Goal: Transaction & Acquisition: Obtain resource

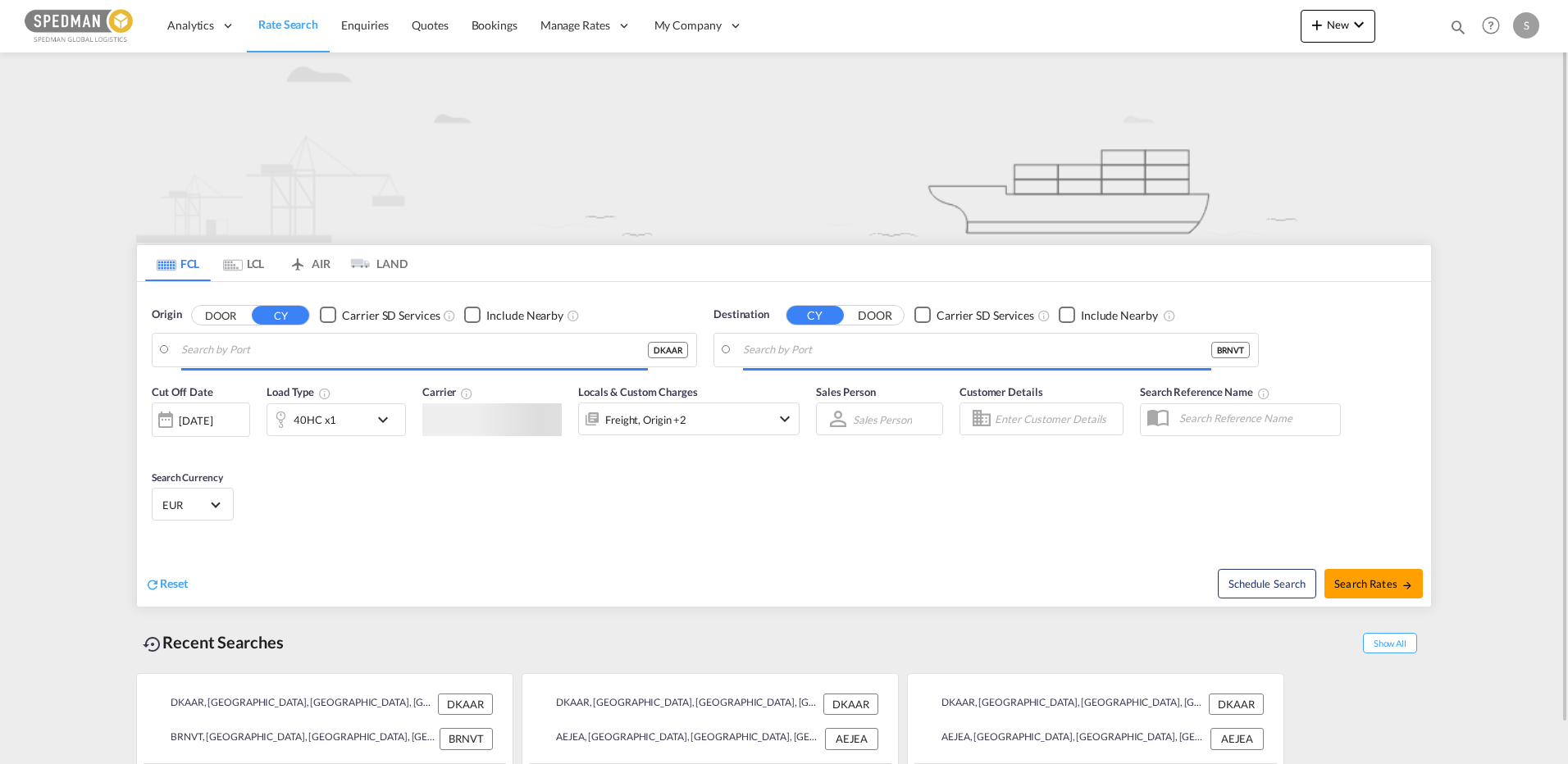
type input "Aarhus, DKAAR"
type input "Navegantes, BRNVT"
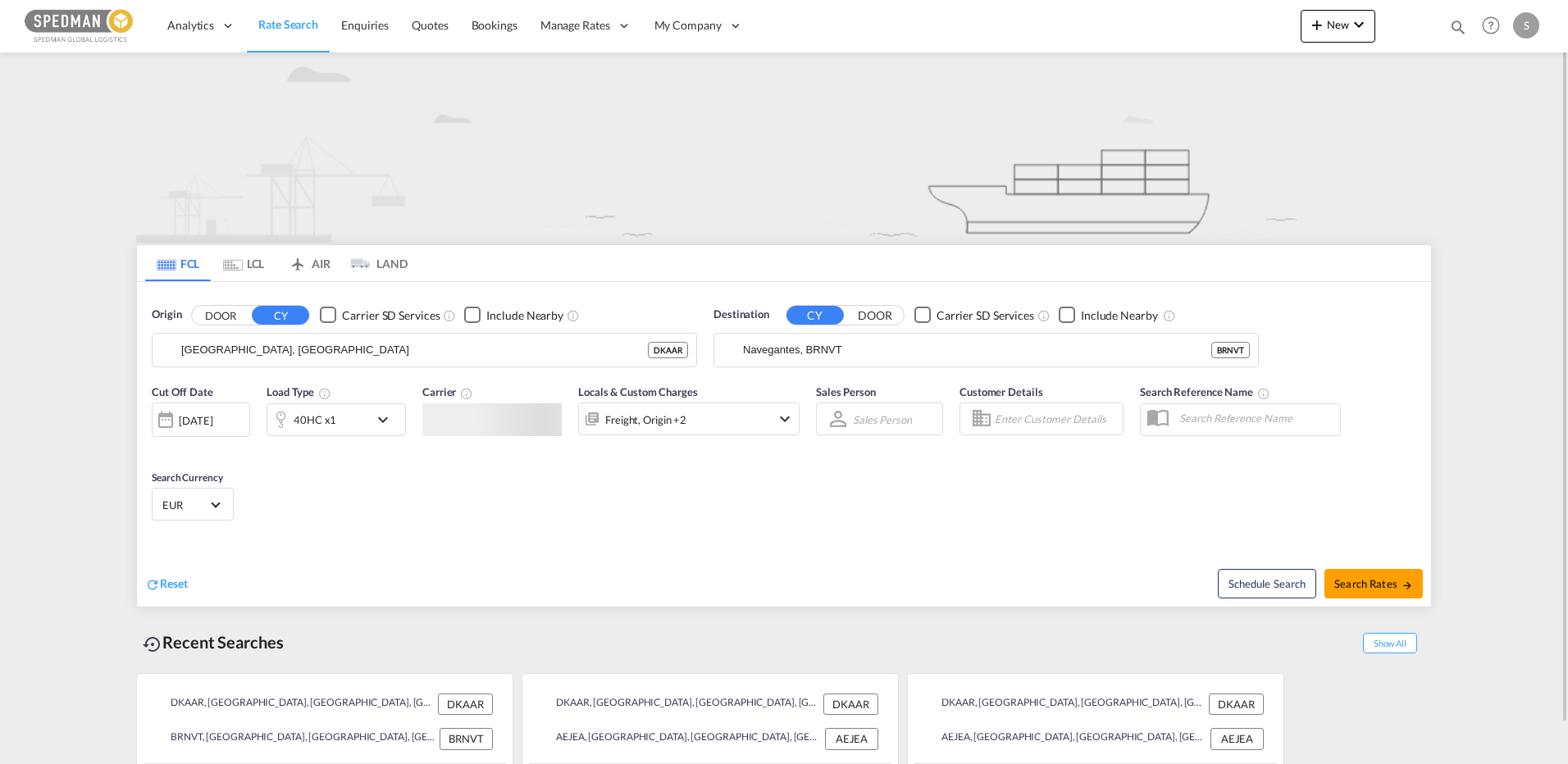
click at [257, 259] on md-tab-item "LCL" at bounding box center [243, 263] width 65 height 36
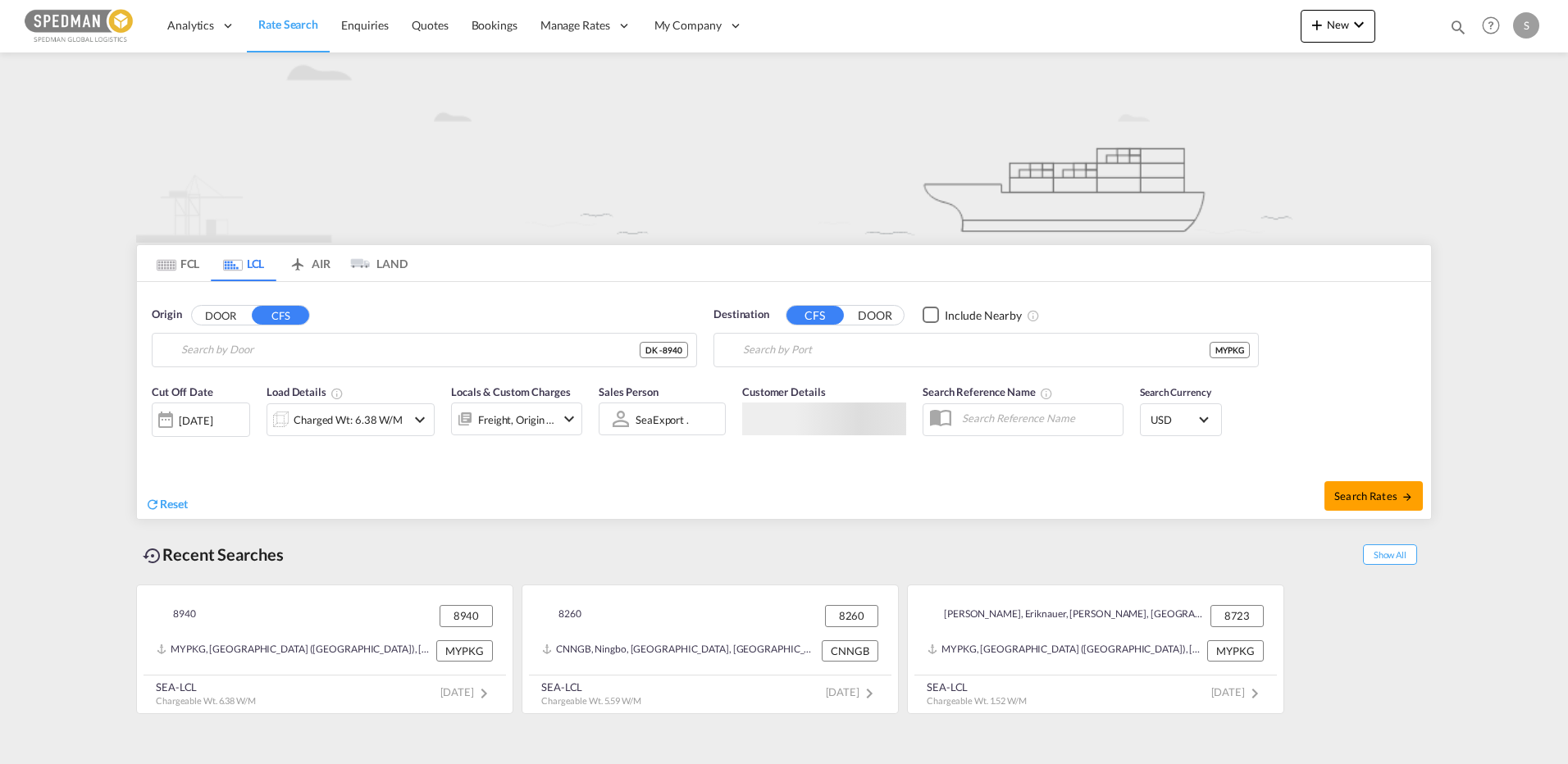
type input "DK-8940, Frisenvold, Haslund, Hinge, Kristrup, oelst, Randers SV, Sankt Mortens…"
type input "Port Klang (Pelabuhan Klang), MYPKG"
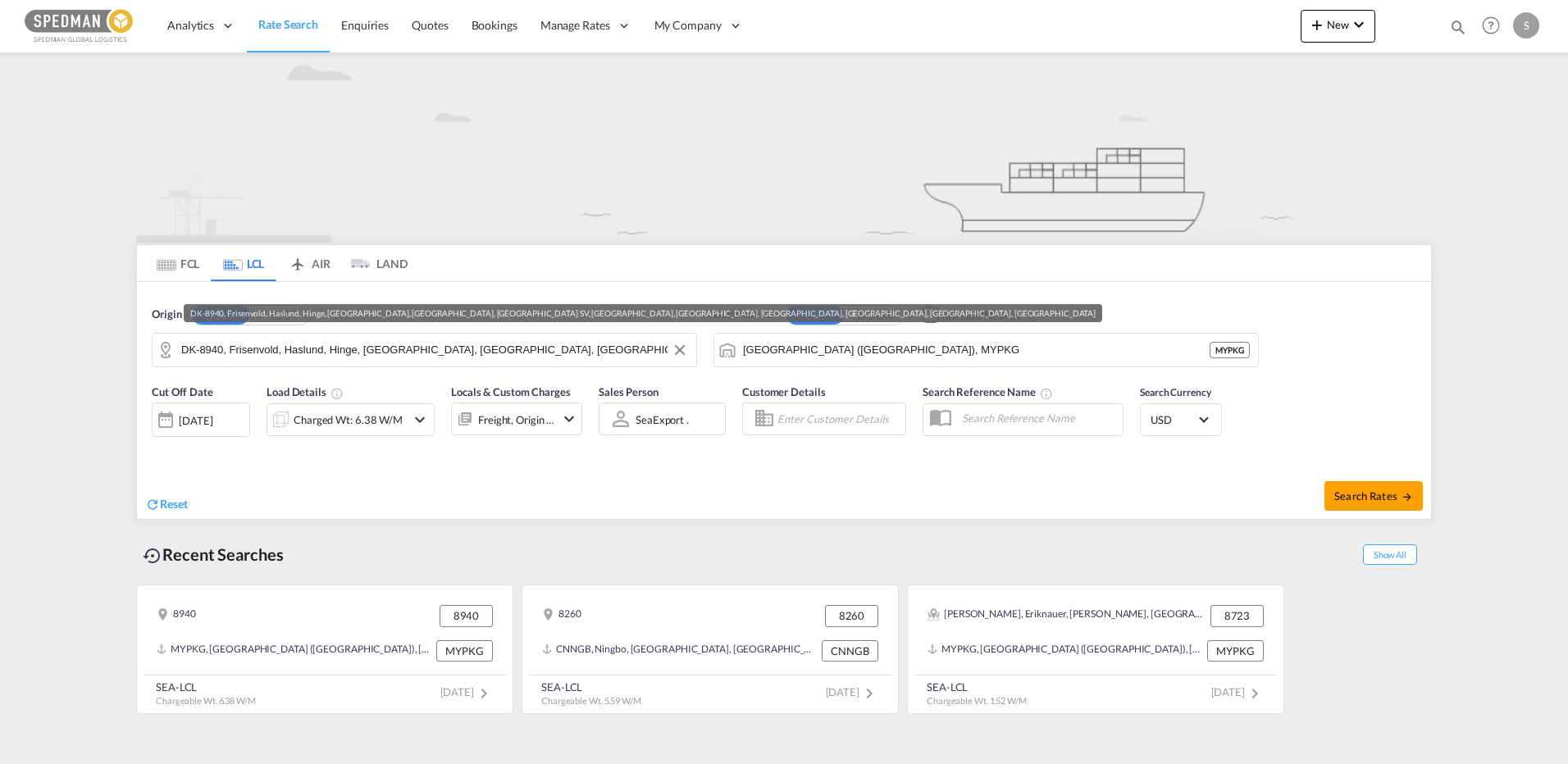
click at [321, 353] on input "DK-8940, Frisenvold, Haslund, Hinge, Kristrup, oelst, Randers SV, Sankt Mortens…" at bounding box center [435, 350] width 507 height 25
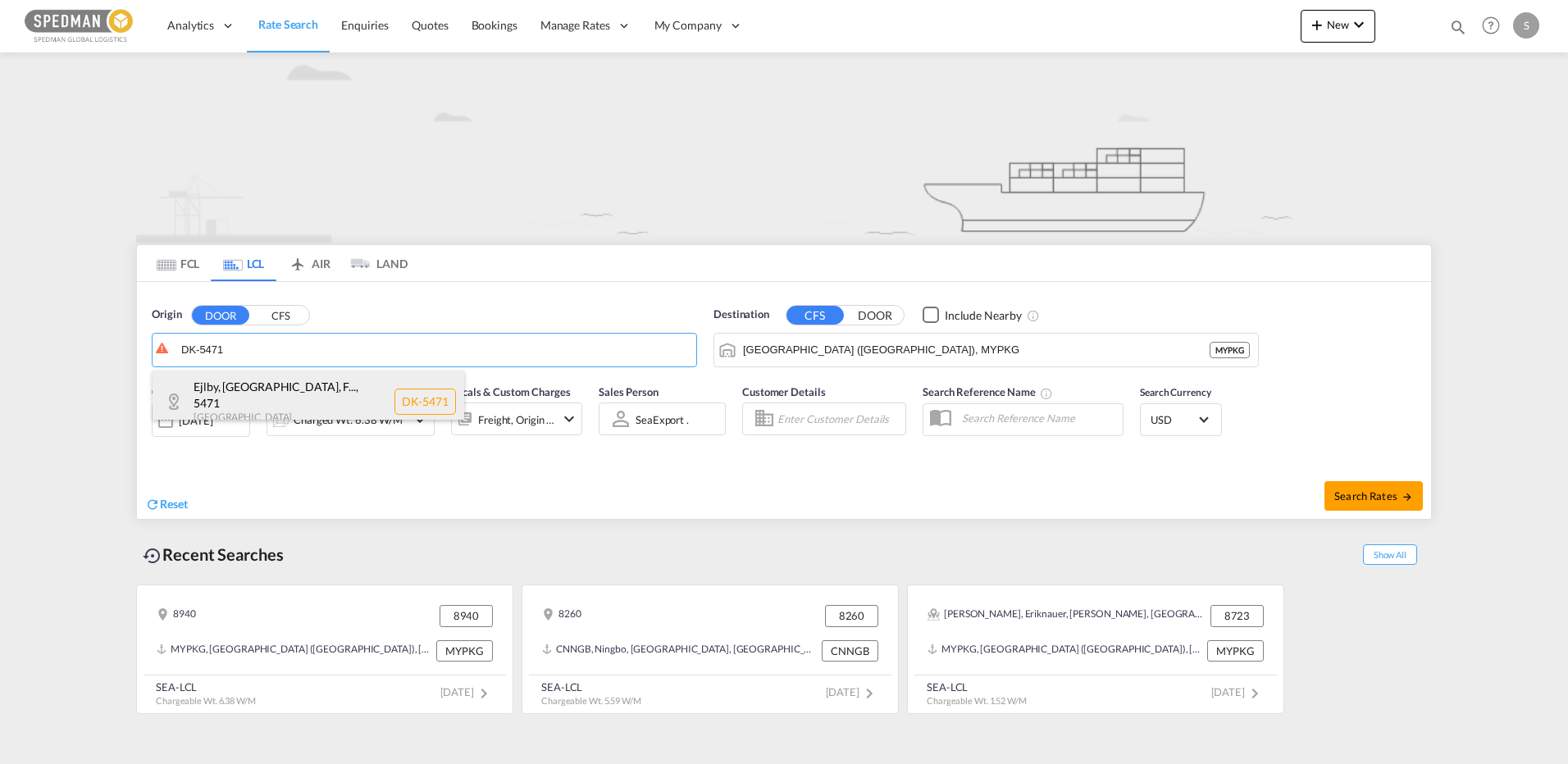
click at [248, 388] on div "Ejlby, Ejlskov, F... , 5471 Denmark DK-5471" at bounding box center [308, 401] width 311 height 62
type input "DK-5471, Ejlby, Ejlskov, Farstrup, Gamby, Hårslev, Hårslev Mark, Hemmerslev, Hi…"
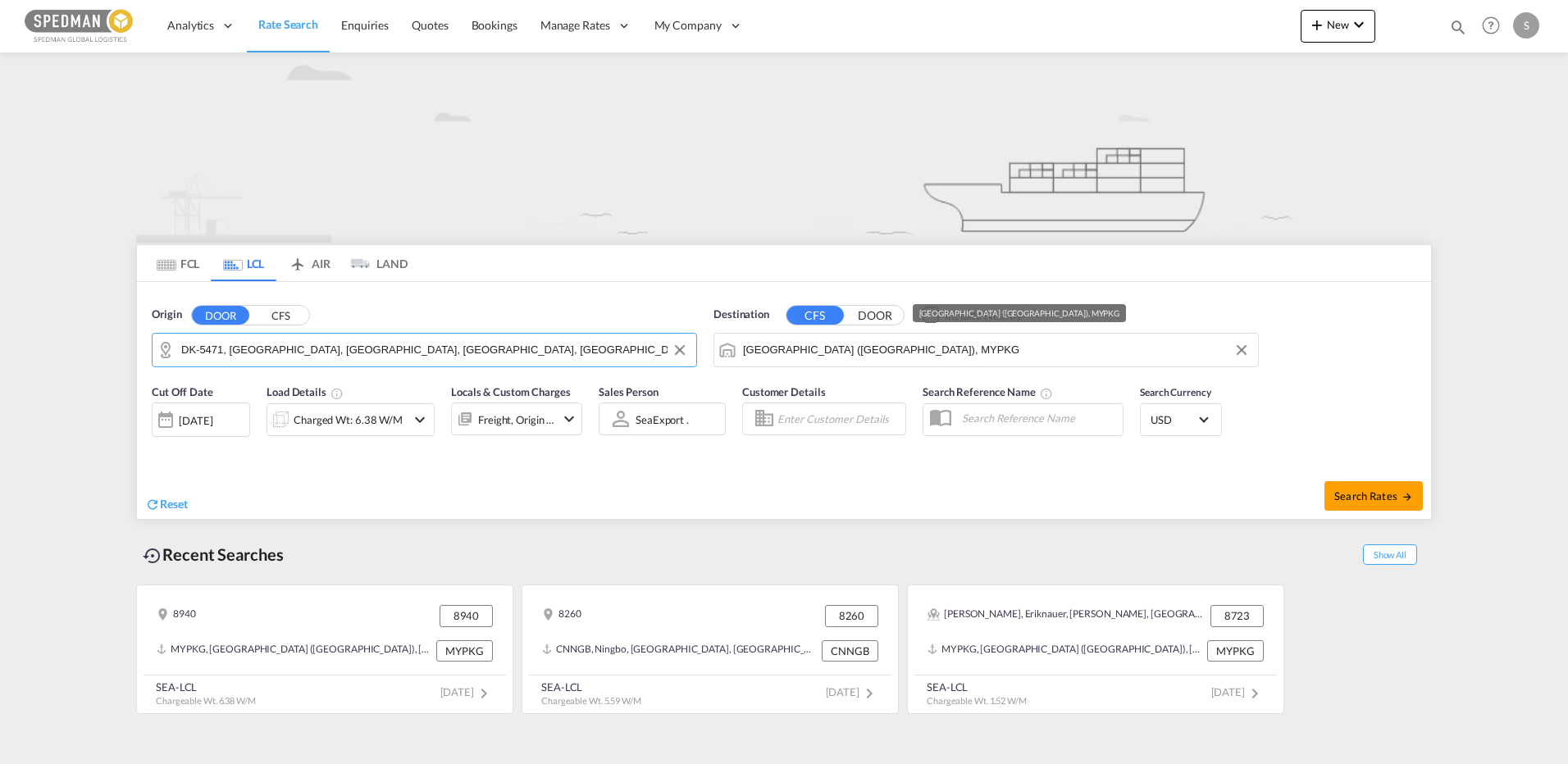
click at [1013, 347] on input "Port Klang (Pelabuhan Klang), MYPKG" at bounding box center [996, 350] width 507 height 25
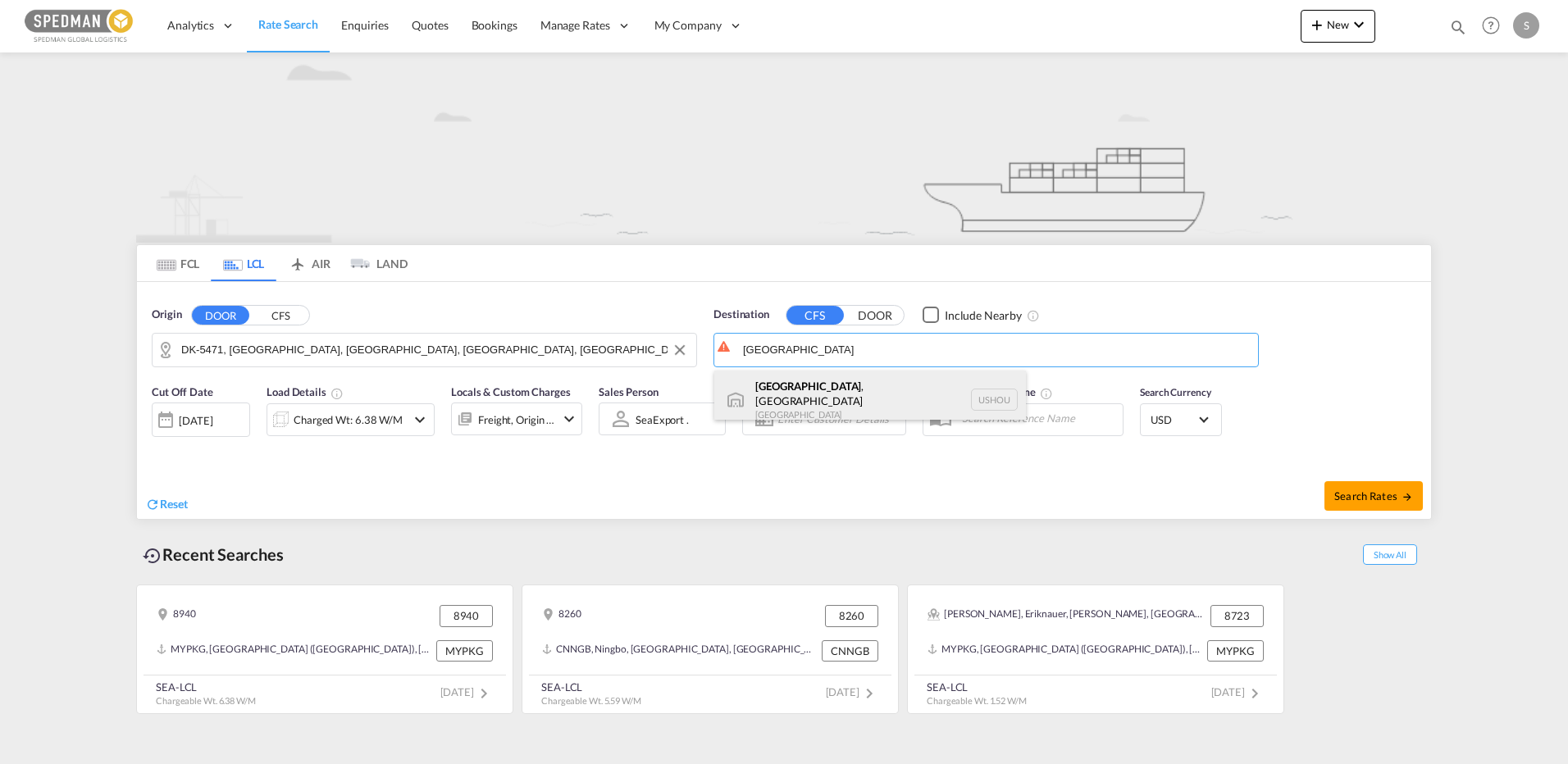
click at [813, 384] on div "Houston , TX United States USHOU" at bounding box center [870, 400] width 311 height 59
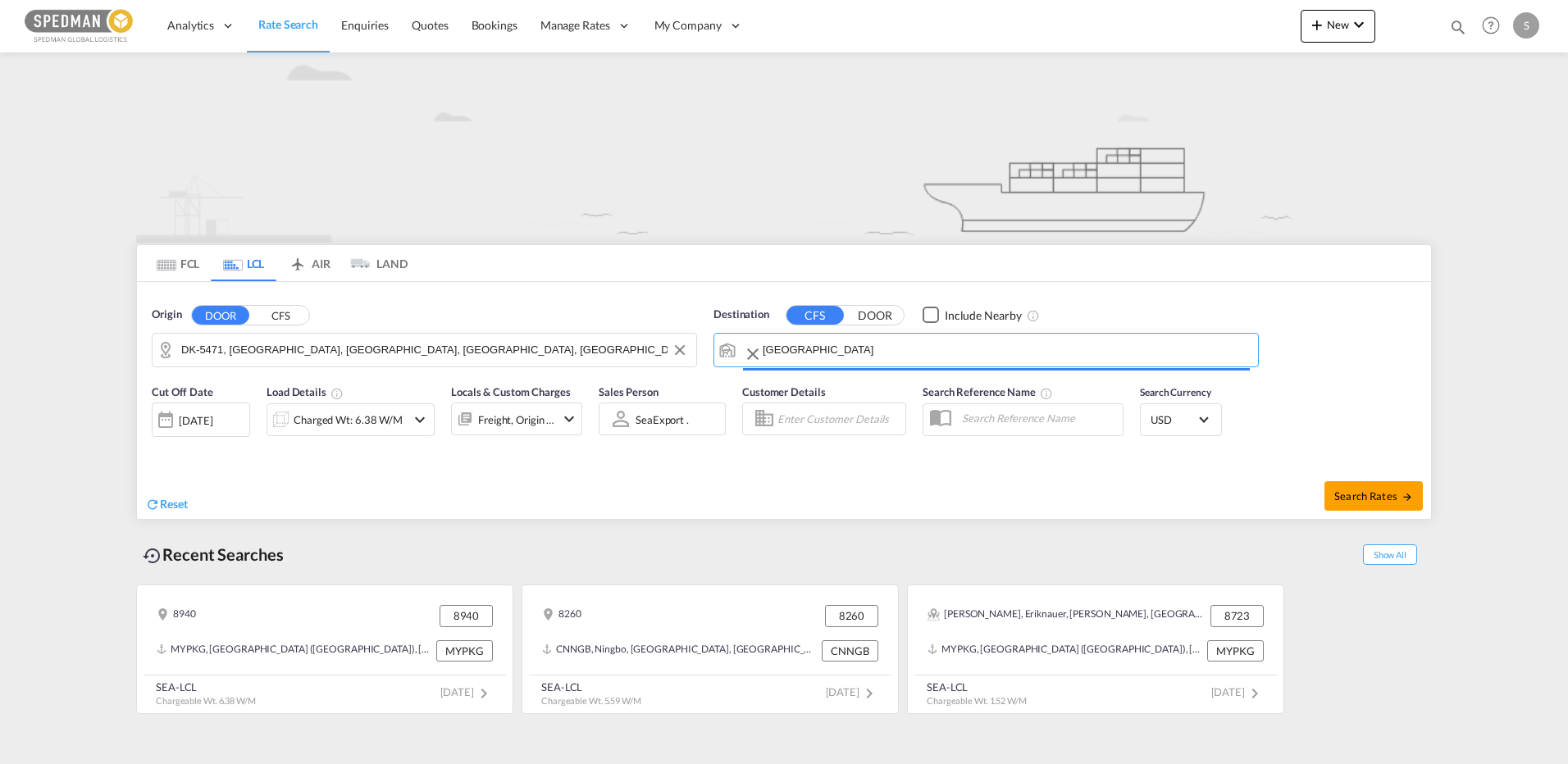
type input "Houston, TX, USHOU"
click at [387, 420] on div "Charged Wt: 6.38 W/M" at bounding box center [349, 420] width 109 height 23
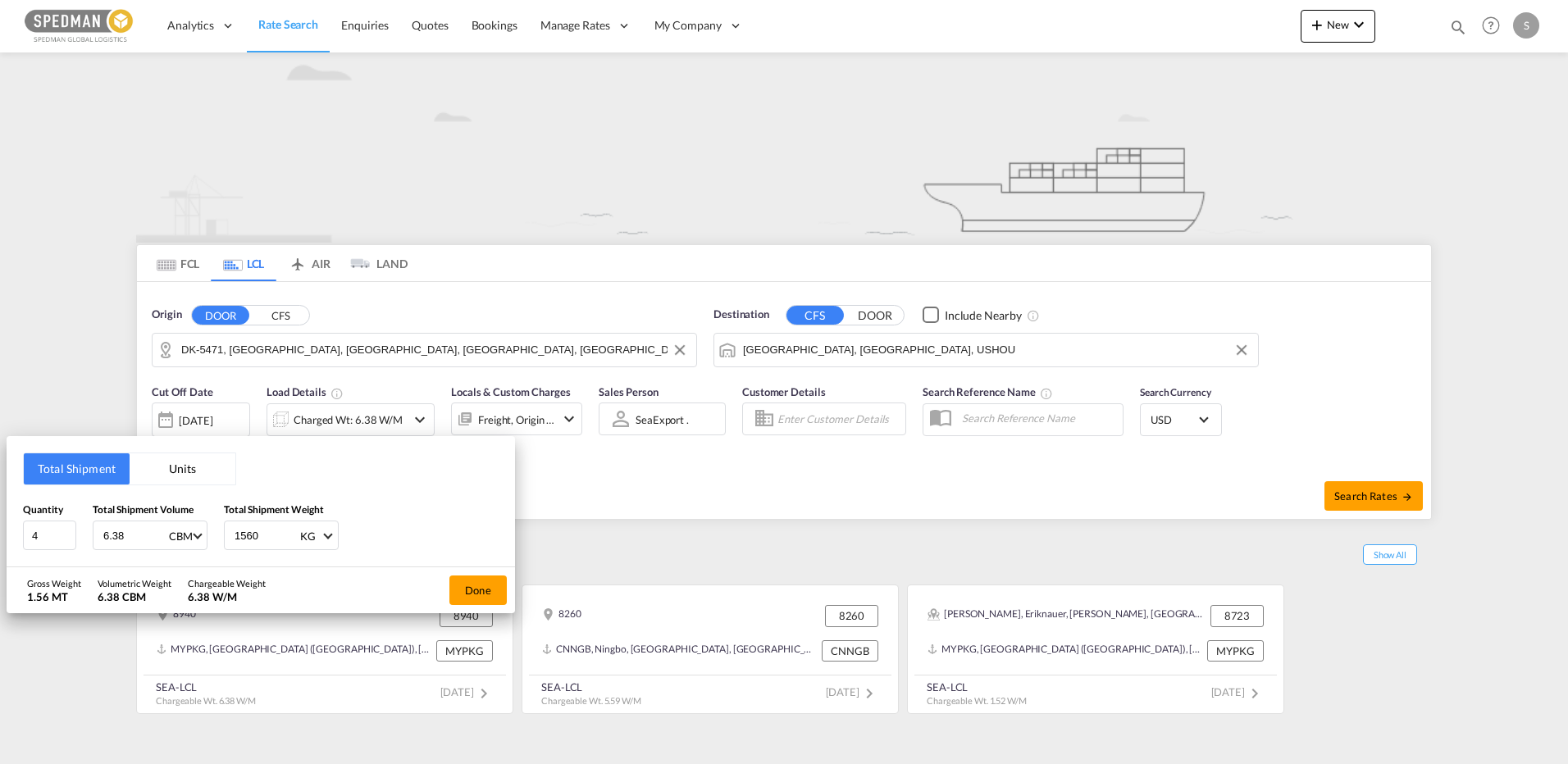
click at [187, 466] on button "Units" at bounding box center [182, 469] width 106 height 31
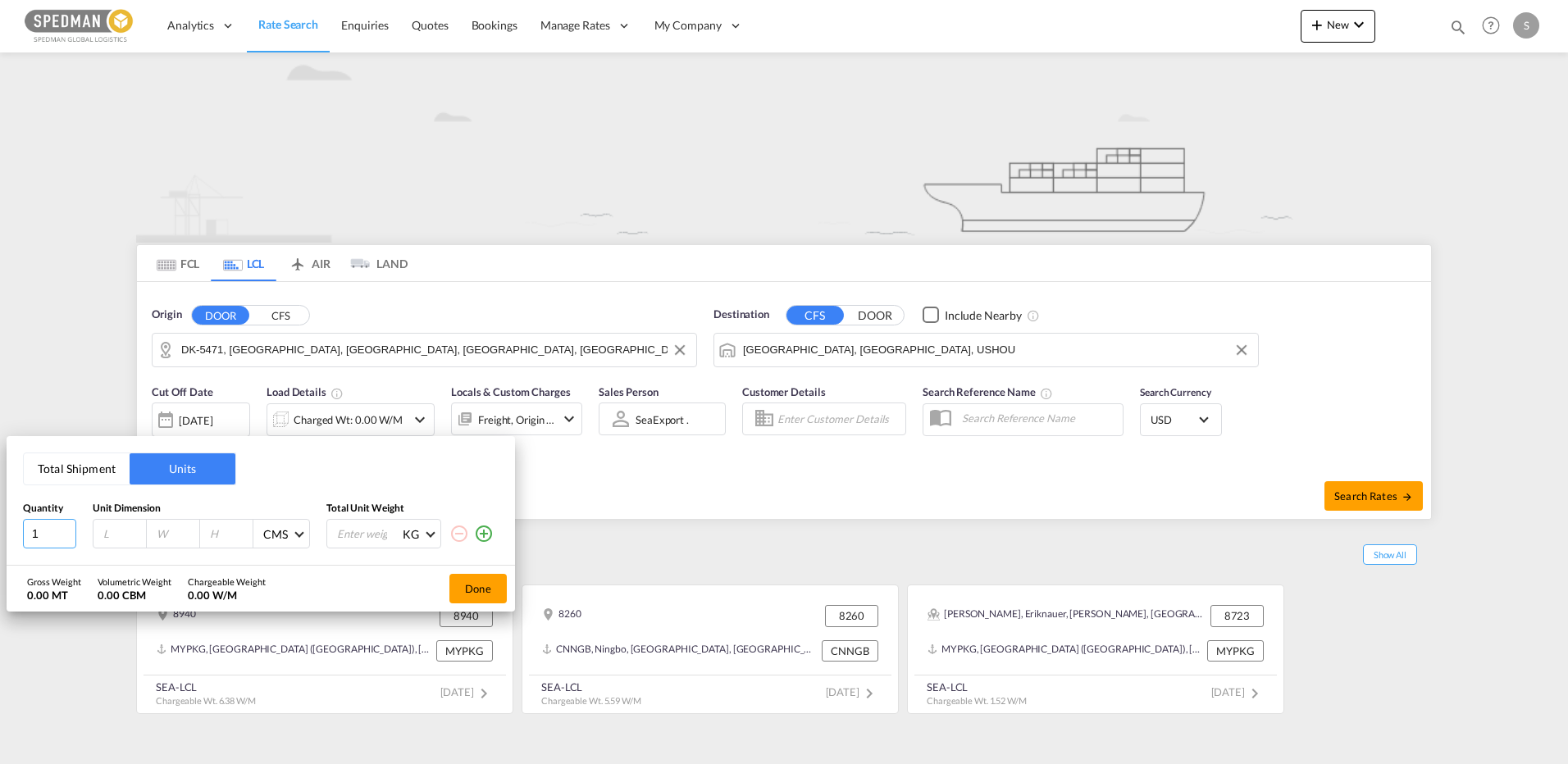
drag, startPoint x: 51, startPoint y: 536, endPoint x: 2, endPoint y: 524, distance: 50.4
click at [7, 530] on div "Total Shipment Units Quantity Unit Dimension Total Unit Weight 1 CMS CMS Inches…" at bounding box center [261, 501] width 508 height 129
type input "14"
type input "110"
type input "80"
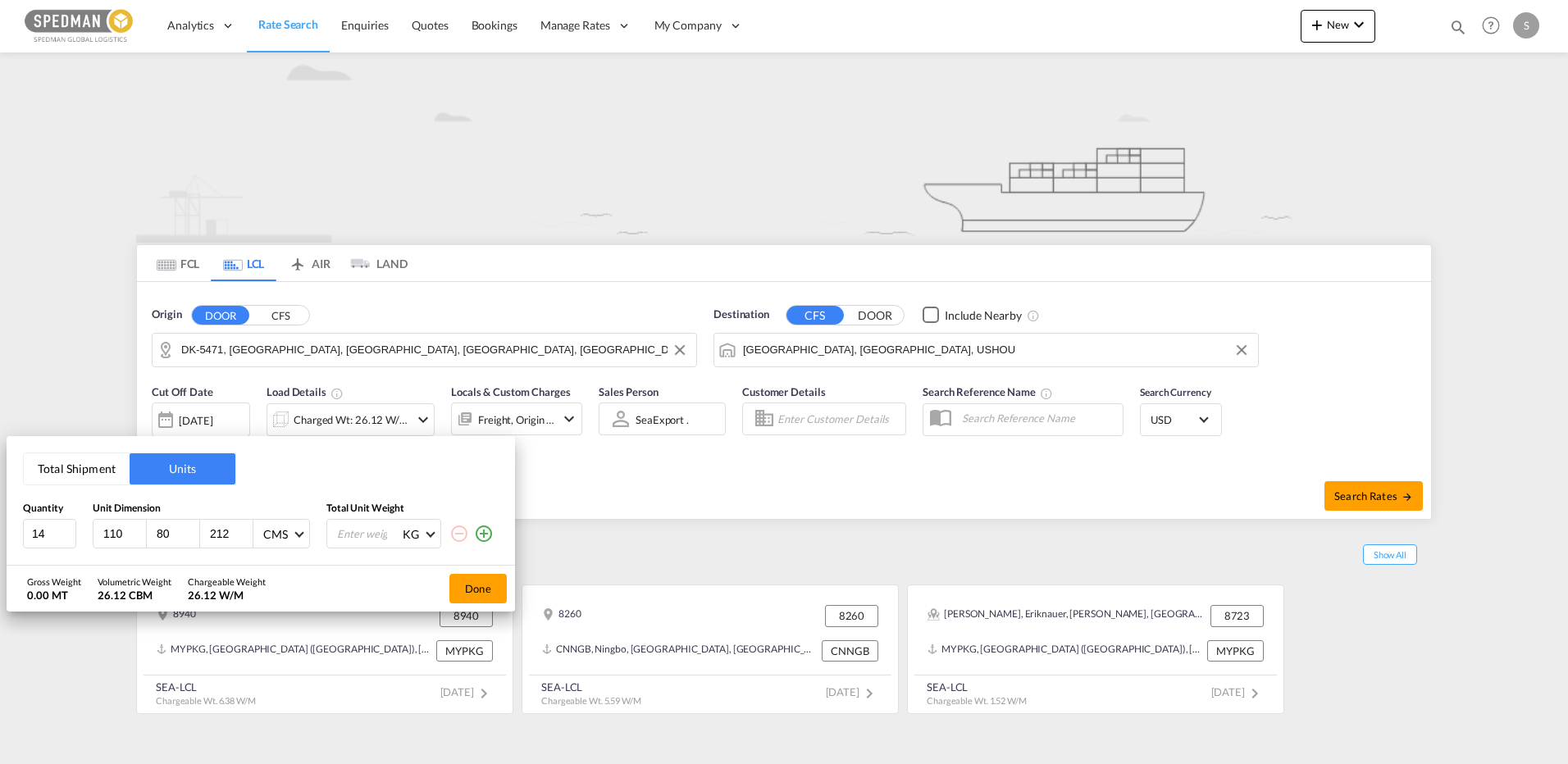
type input "212"
click at [364, 536] on input "number" at bounding box center [368, 534] width 65 height 28
drag, startPoint x: 368, startPoint y: 534, endPoint x: 208, endPoint y: 521, distance: 160.5
click at [208, 522] on div "14 110 80 212 CMS CMS Inches 2100 KG KG LB" at bounding box center [261, 534] width 475 height 30
type input "150"
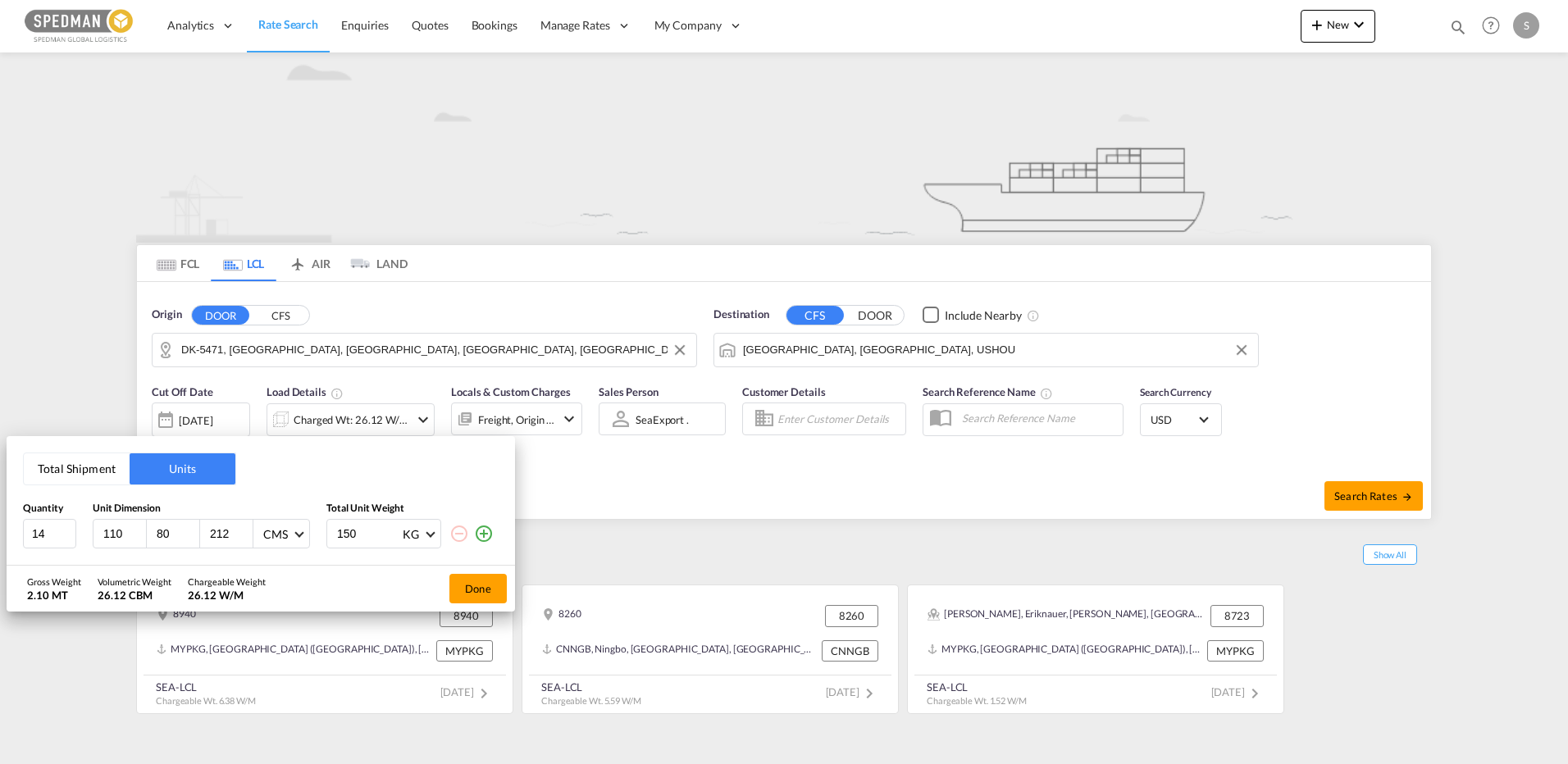
click at [455, 581] on button "Done" at bounding box center [478, 589] width 57 height 30
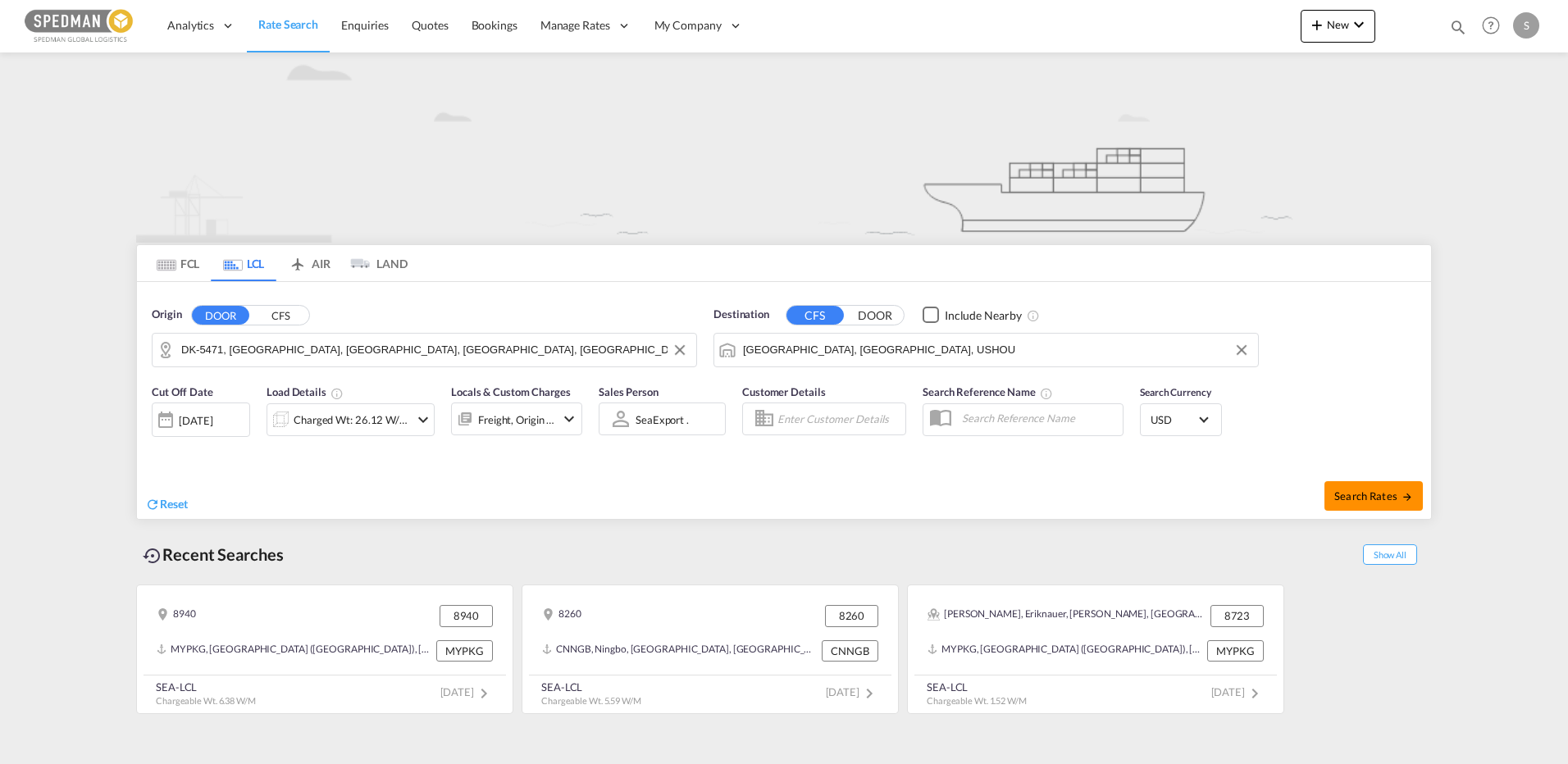
click at [1373, 498] on span "Search Rates" at bounding box center [1373, 496] width 79 height 13
type input "5471 to USHOU / 2 Sep 2025"
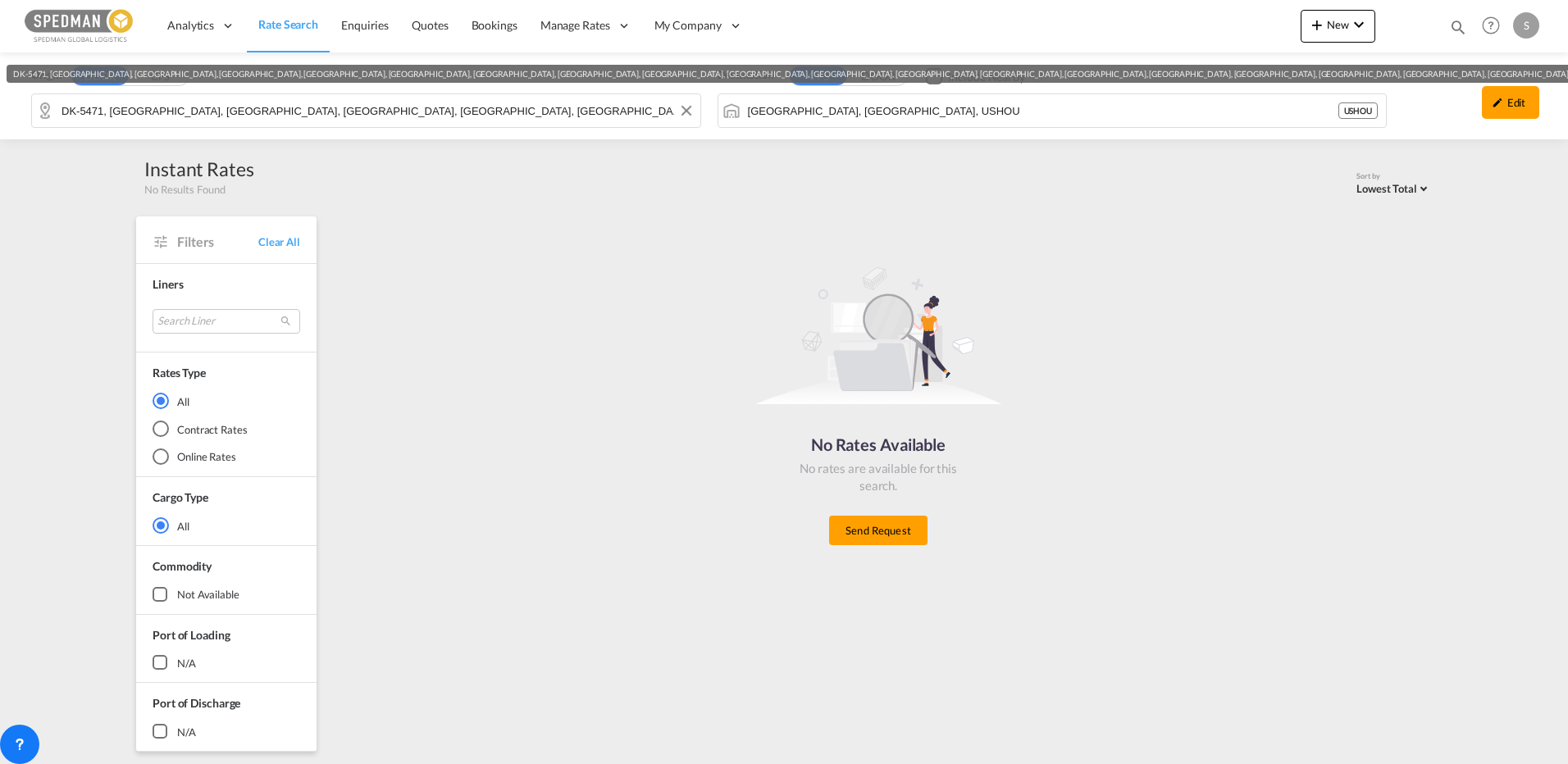
click at [272, 111] on div "Origin DOOR CFS DK-5471, Ejlby, Ejlskov, Farstrup, Gamby, Hårslev, Hårslev Mark…" at bounding box center [784, 95] width 1568 height 87
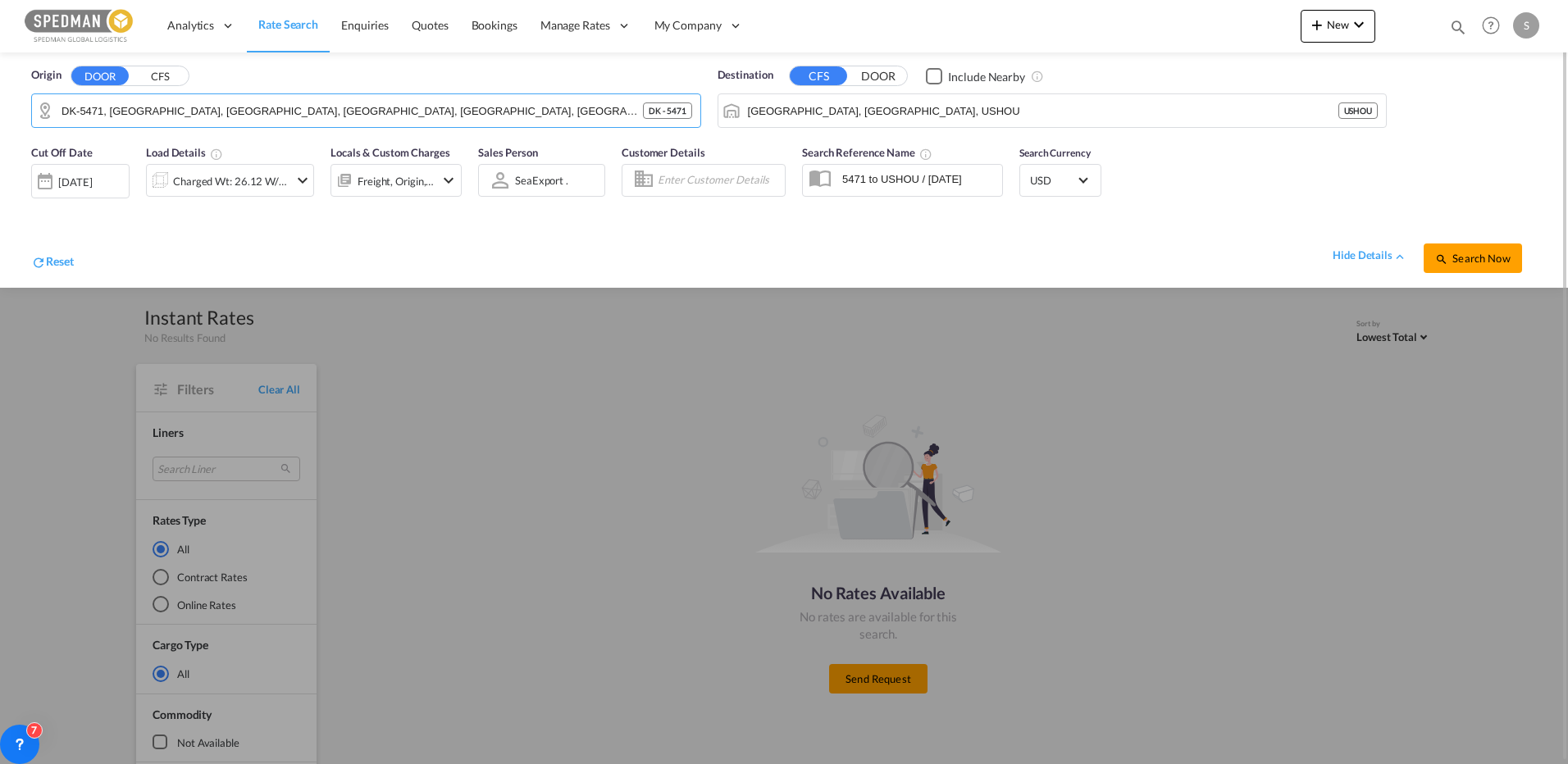
click at [92, 176] on div "02 Sep 2025" at bounding box center [75, 182] width 34 height 15
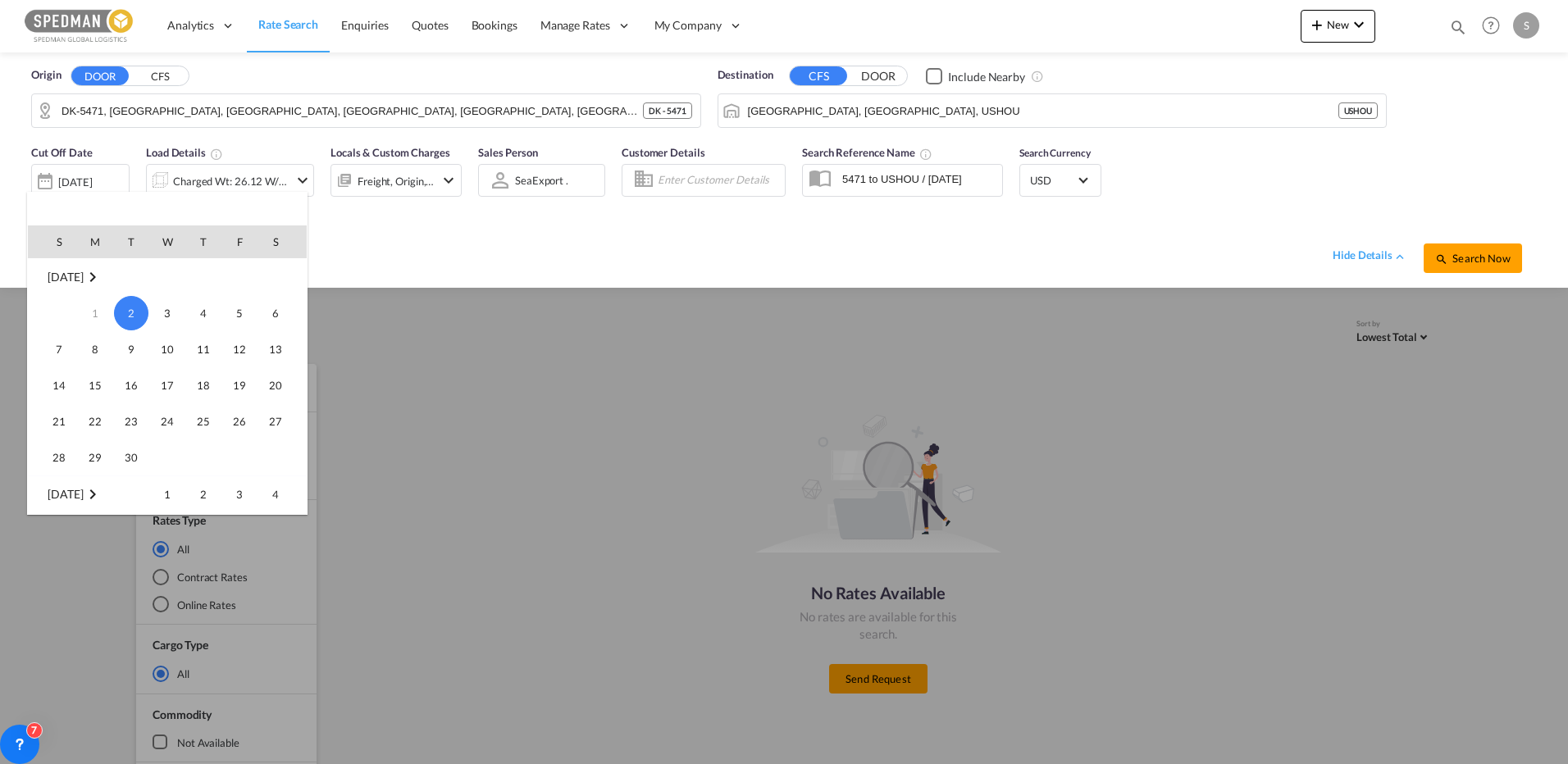
click at [60, 280] on span "Sep 2025" at bounding box center [65, 276] width 36 height 14
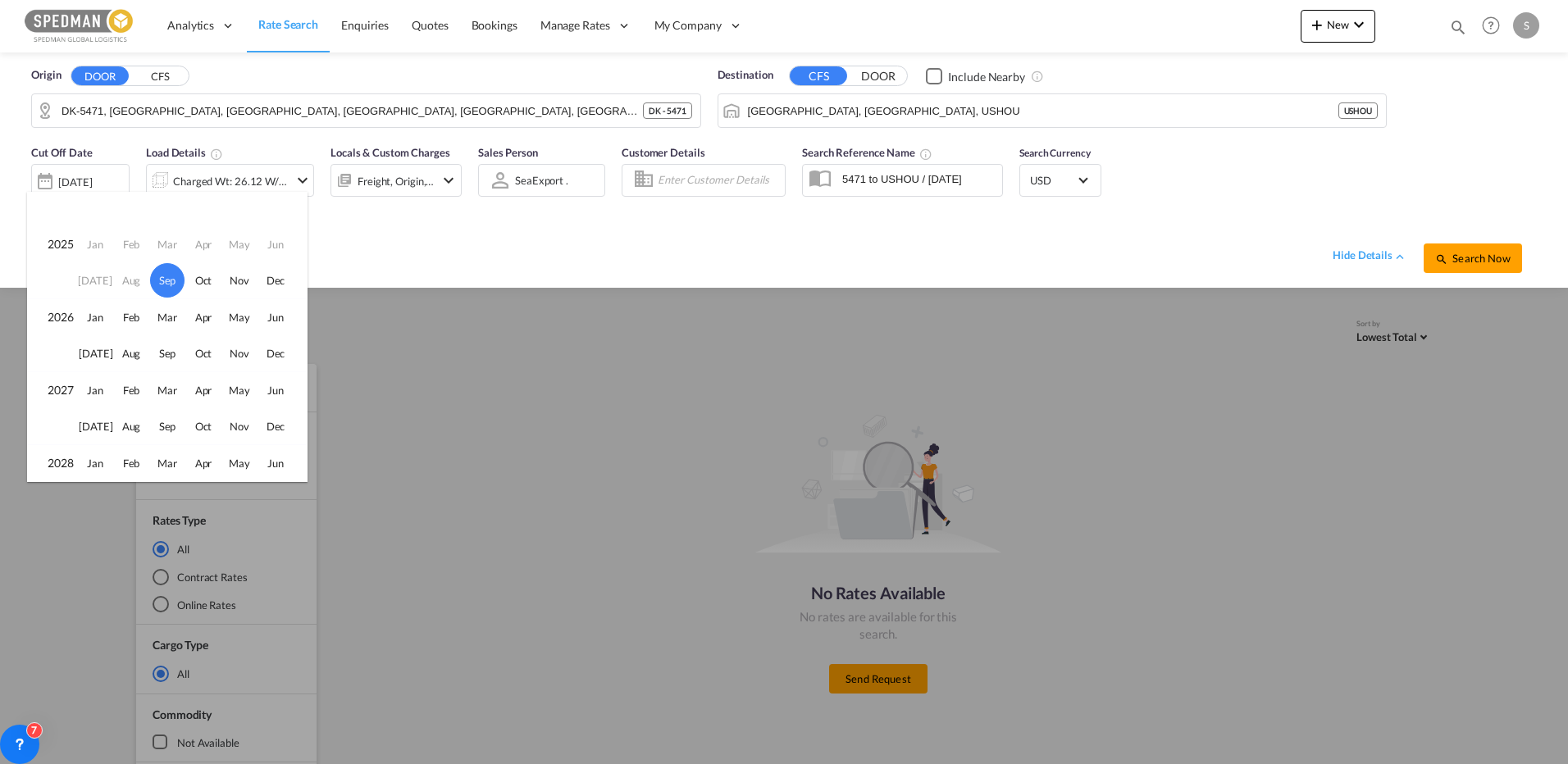
click at [127, 279] on td "Aug" at bounding box center [132, 281] width 36 height 37
click at [934, 272] on div at bounding box center [784, 382] width 1568 height 764
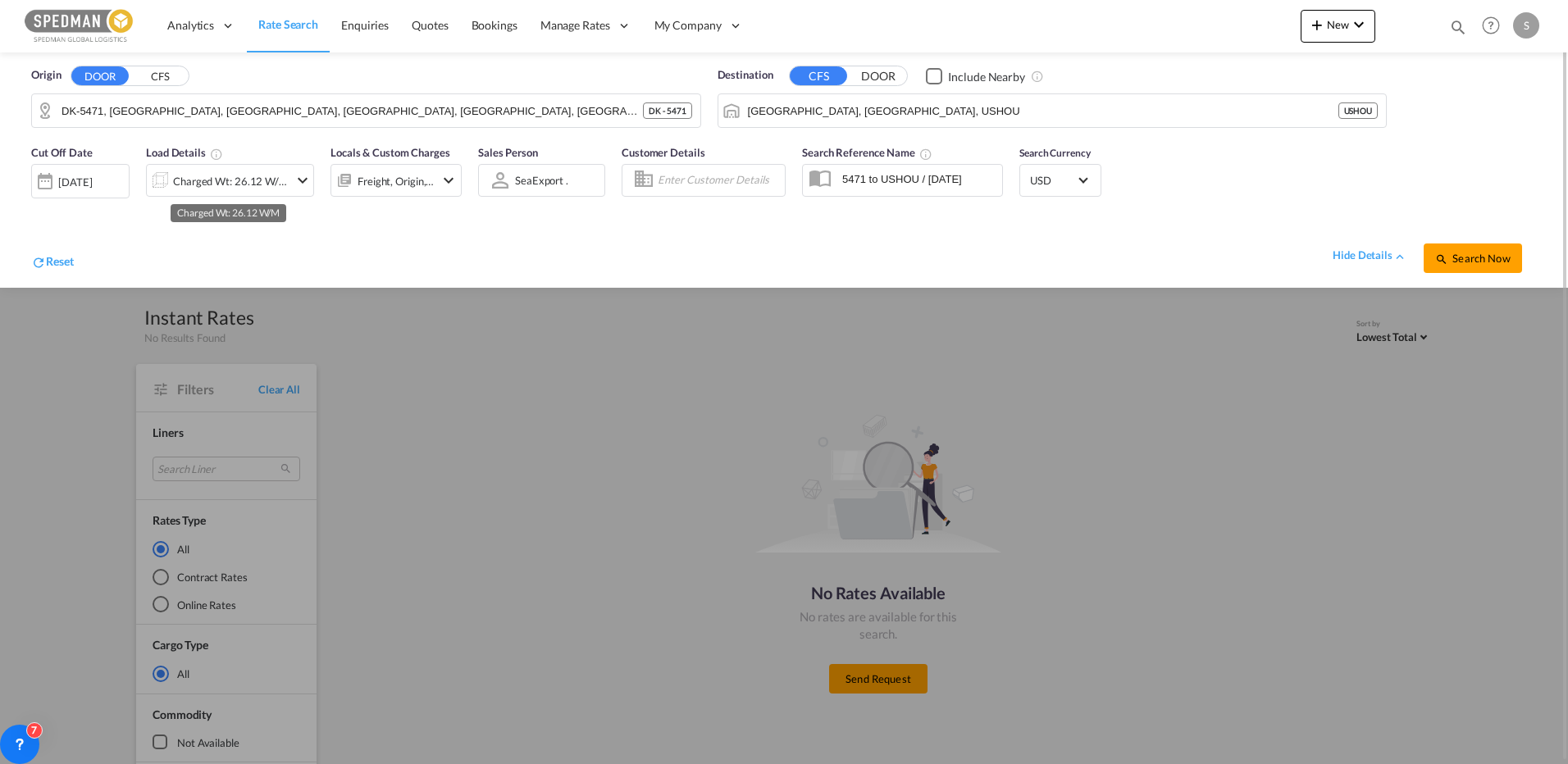
click at [252, 176] on div "Charged Wt: 26.12 W/M" at bounding box center [231, 181] width 116 height 23
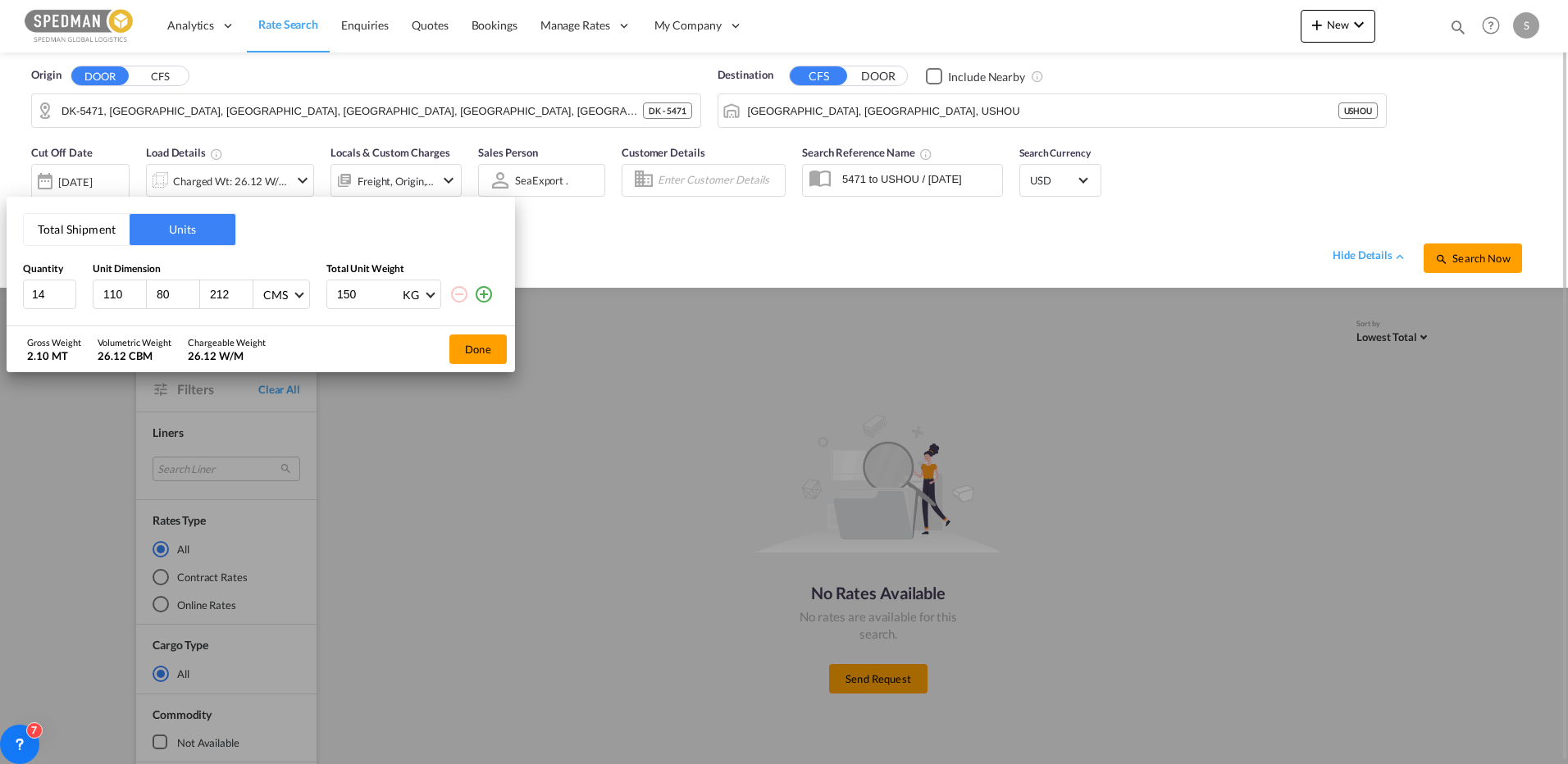
click at [486, 349] on button "Done" at bounding box center [478, 349] width 57 height 30
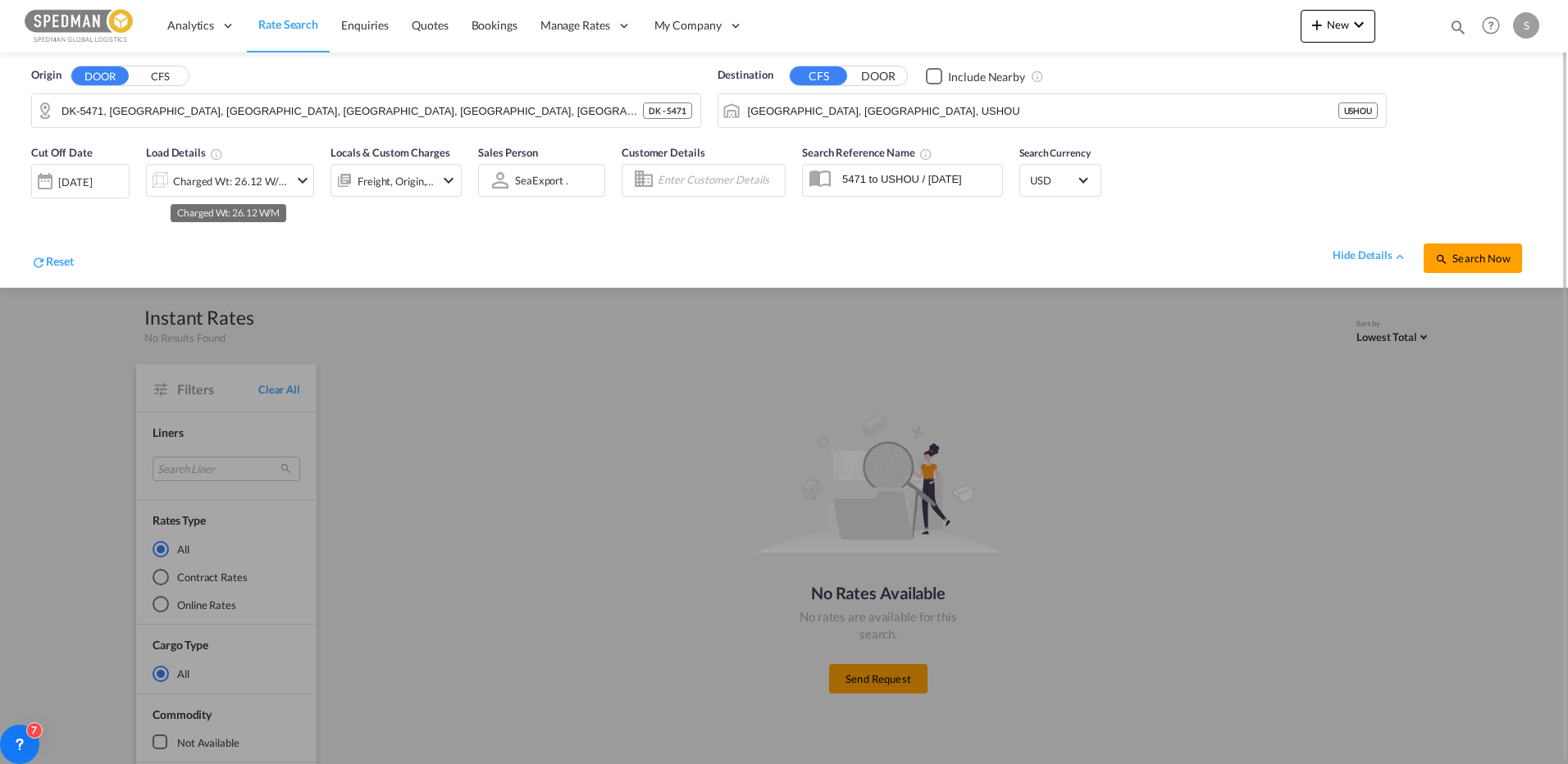
click at [257, 186] on div "Charged Wt: 26.12 W/M" at bounding box center [231, 181] width 116 height 23
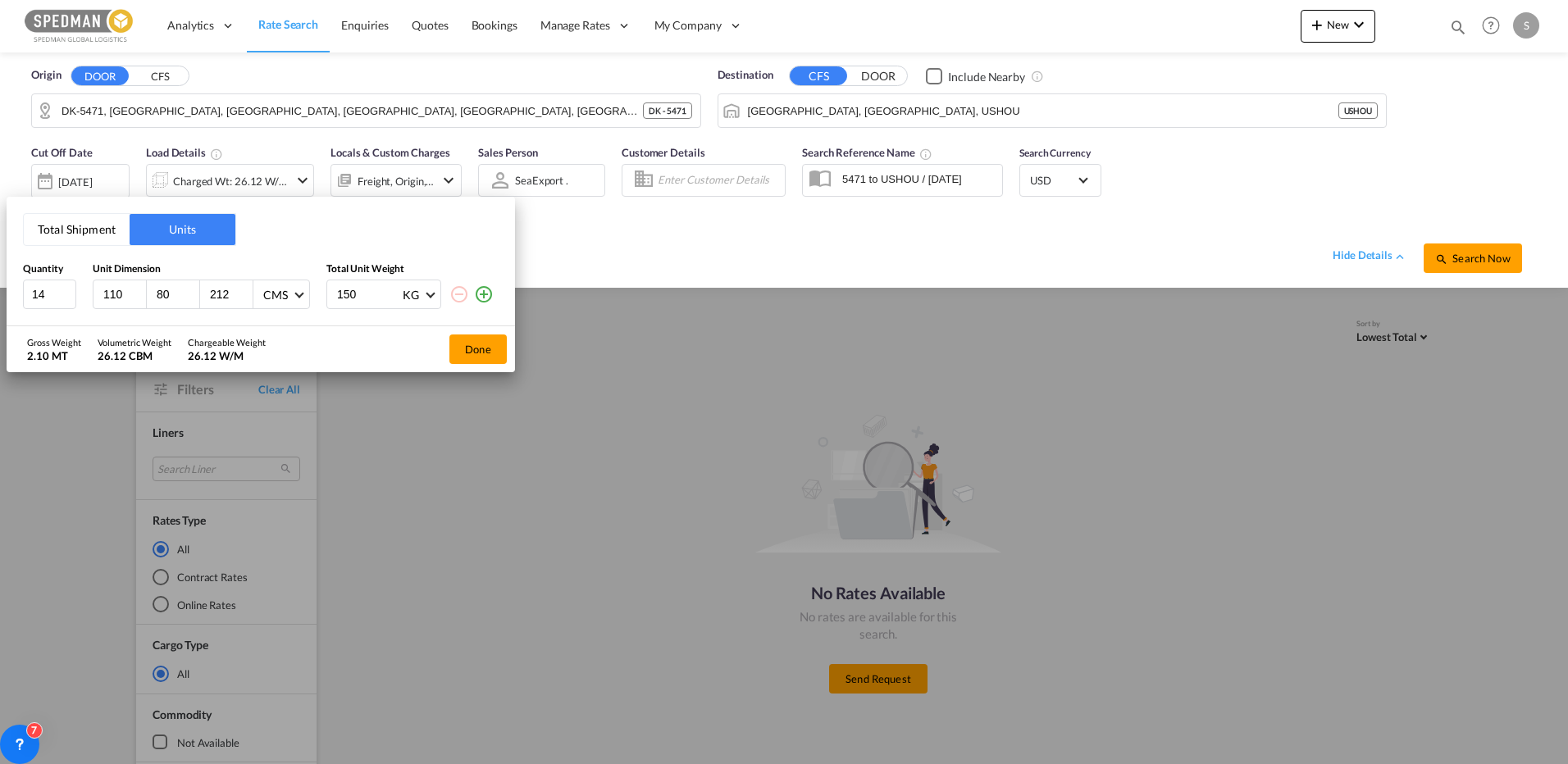
click at [89, 180] on div "Total Shipment Units Quantity Unit Dimension Total Unit Weight 14 110 80 212 CM…" at bounding box center [784, 382] width 1568 height 764
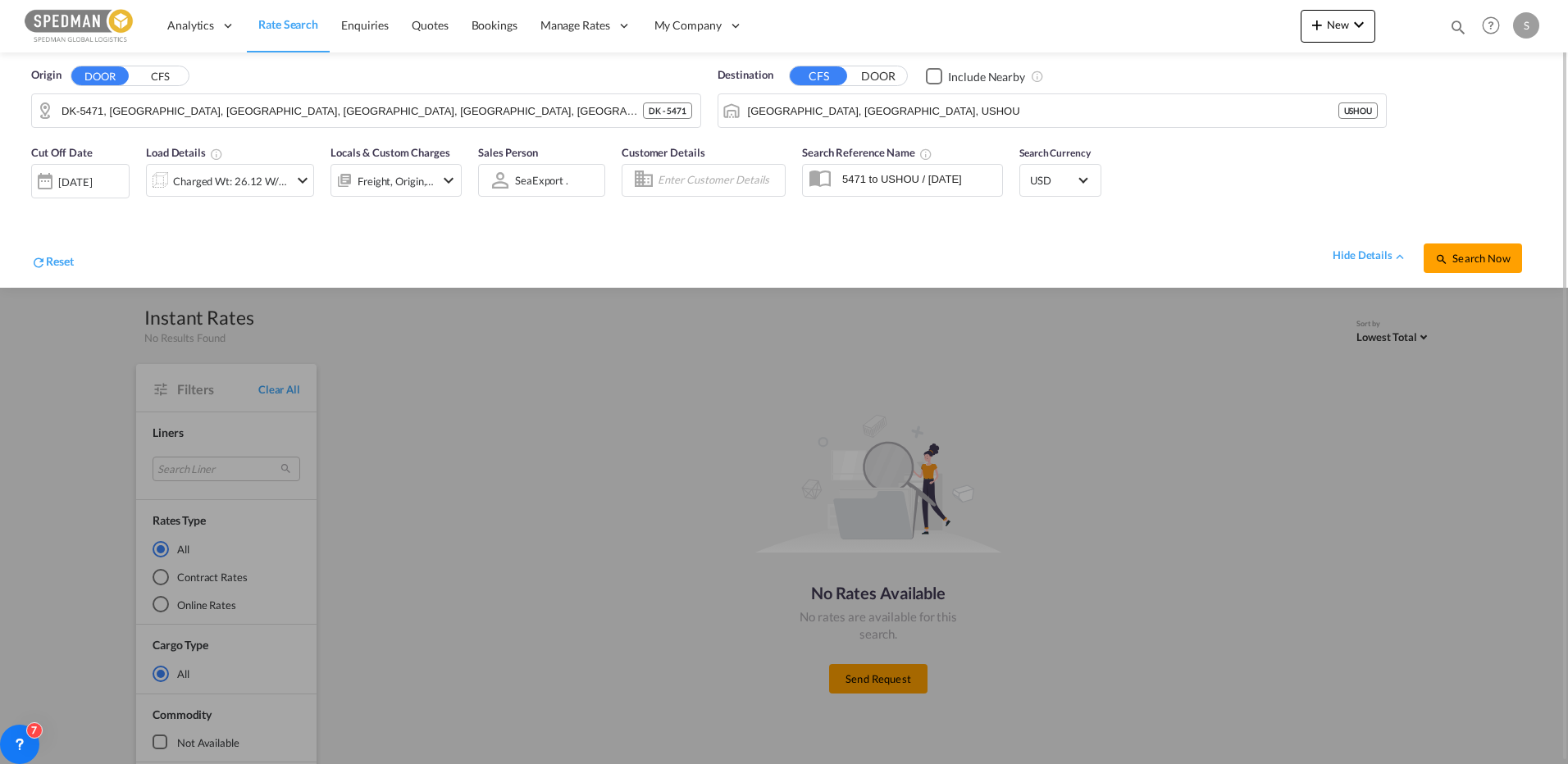
click at [92, 185] on div "02 Sep 2025" at bounding box center [75, 182] width 34 height 15
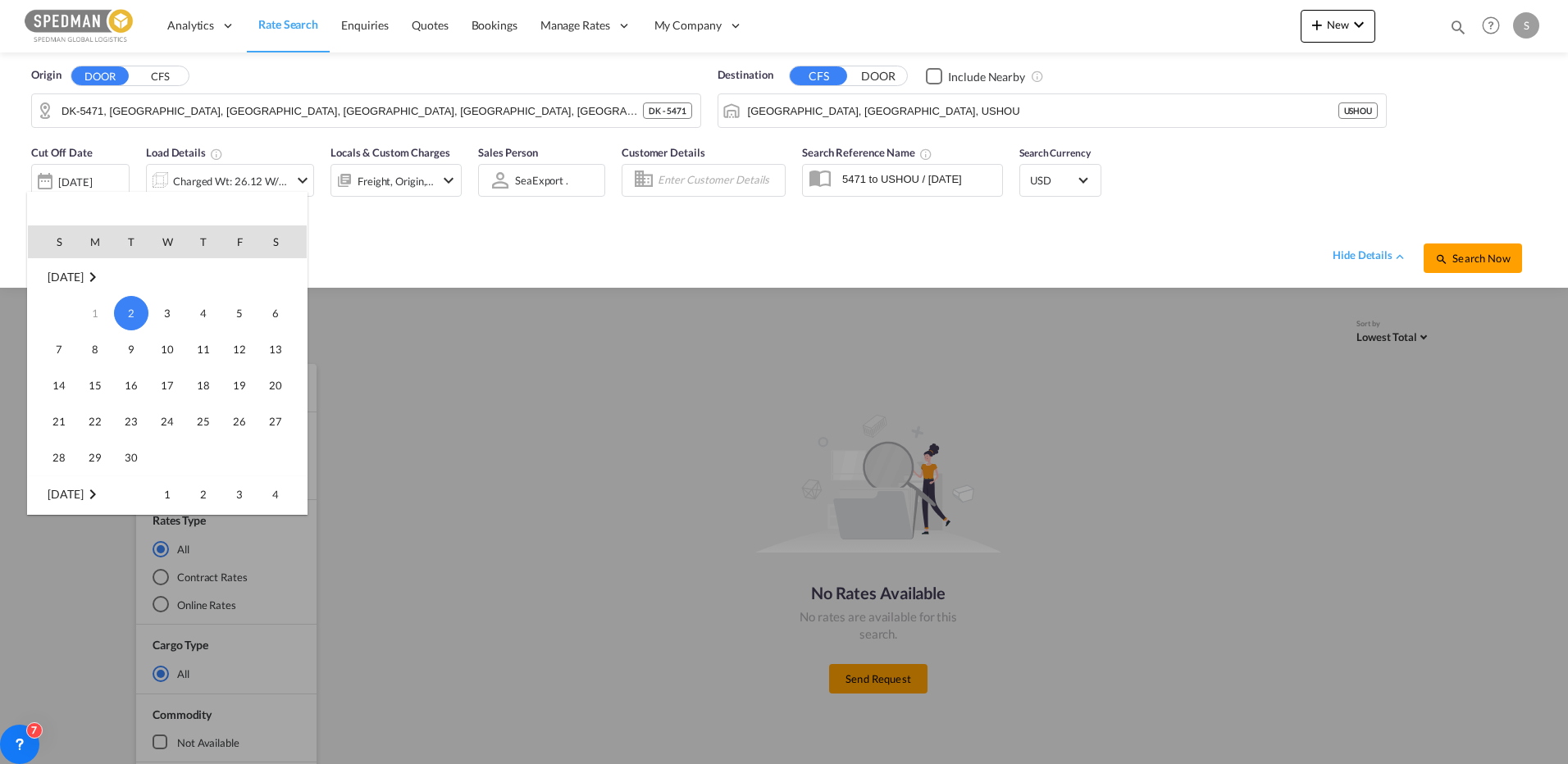
click at [132, 315] on span "2" at bounding box center [132, 314] width 35 height 35
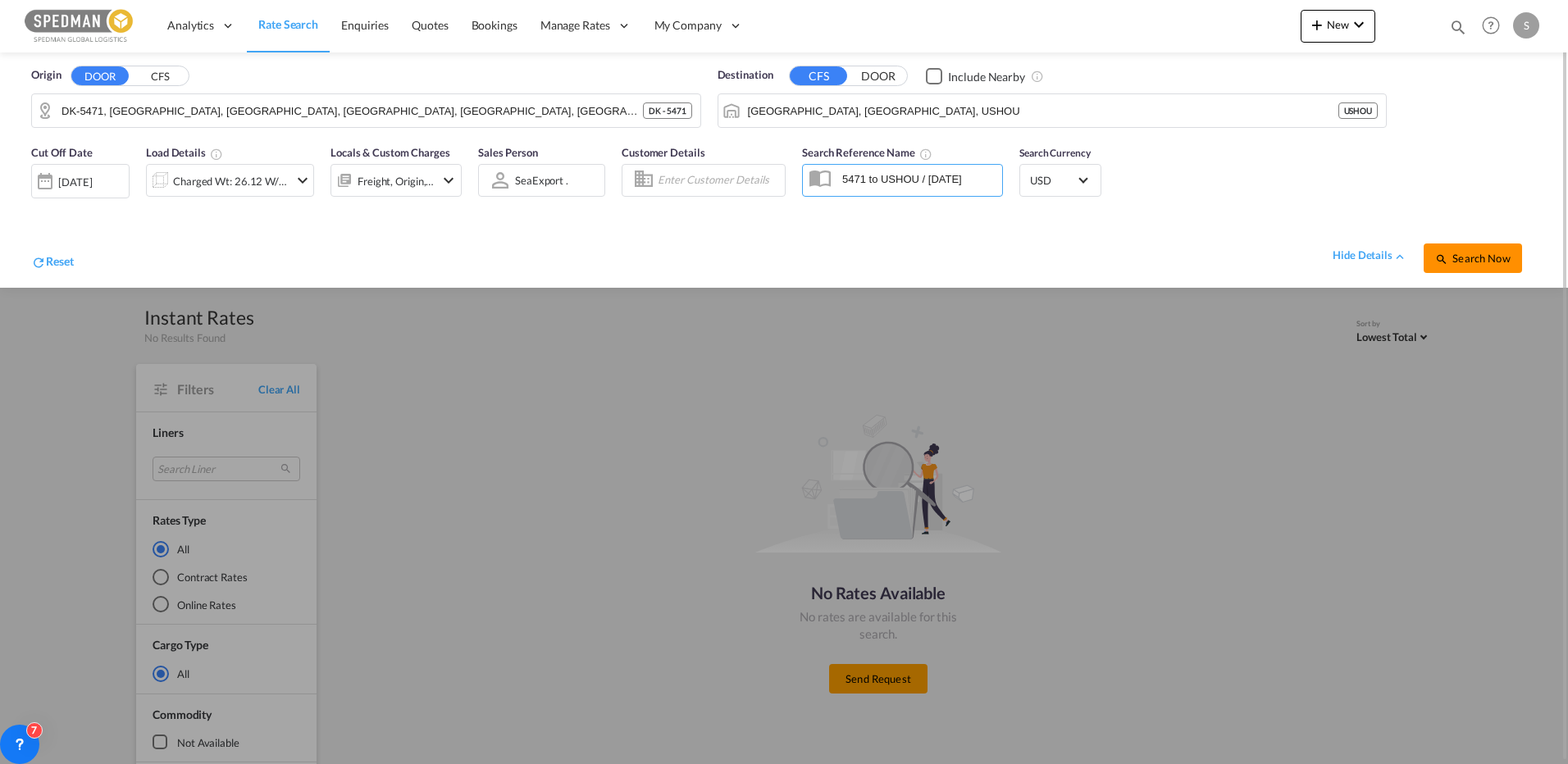
click at [1464, 259] on span "Search Now" at bounding box center [1472, 258] width 75 height 13
